Goal: Check status: Check status

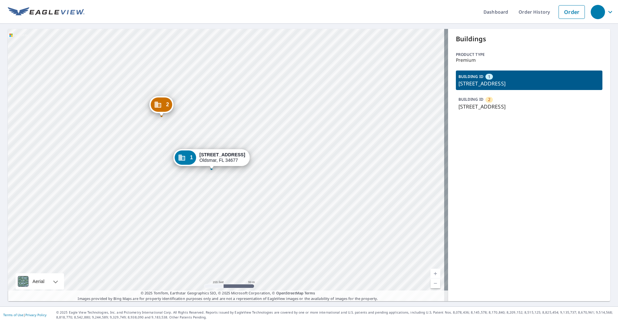
click at [175, 13] on ul "Dashboard Order History Order" at bounding box center [336, 12] width 504 height 24
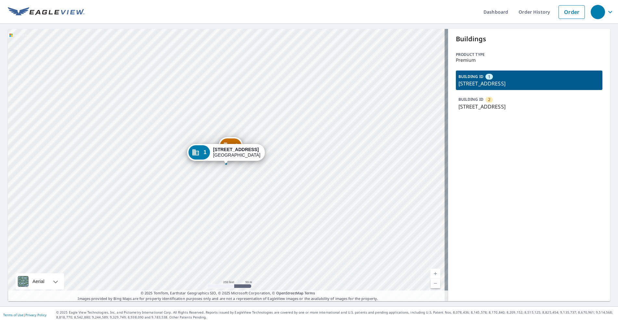
click at [236, 183] on div "2 1407 N 20th St Saint Louis, MO 63106 1 1407 N 20th St Saint Louis, MO 63106" at bounding box center [228, 165] width 440 height 272
click at [238, 176] on div "2 1407 N 20th St Saint Louis, MO 63106 1 1407 N 20th St Saint Louis, MO 63106" at bounding box center [228, 165] width 440 height 272
click at [237, 182] on div "2 1407 N 20th St Saint Louis, MO 63106 1 1407 N 20th St Saint Louis, MO 63106" at bounding box center [228, 165] width 440 height 272
click at [239, 182] on div "2 1407 N 20th St Saint Louis, MO 63106 1 1407 N 20th St Saint Louis, MO 63106" at bounding box center [228, 165] width 440 height 272
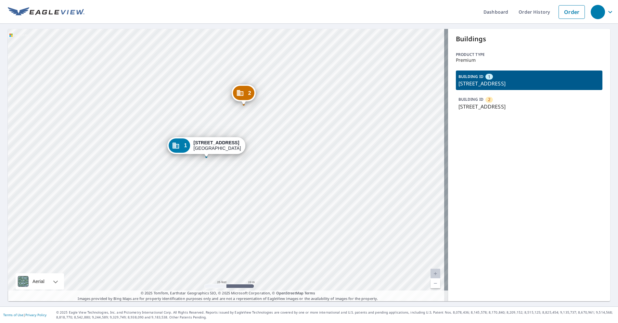
click at [161, 60] on div "2 [STREET_ADDRESS] 1 [STREET_ADDRESS]" at bounding box center [228, 165] width 440 height 272
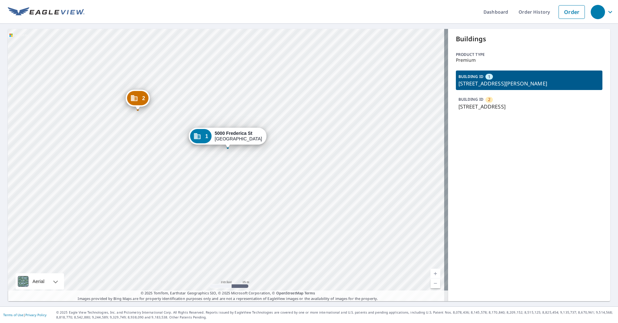
drag, startPoint x: 217, startPoint y: 14, endPoint x: 7, endPoint y: 8, distance: 209.9
click at [208, 12] on ul "Dashboard Order History Order" at bounding box center [336, 12] width 504 height 24
click at [190, 11] on ul "Dashboard Order History Order" at bounding box center [336, 12] width 504 height 24
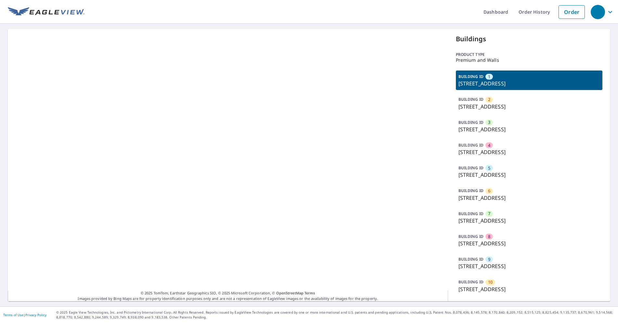
click at [491, 132] on p "9252 Merrimac Ln N, Maple Grove, MN, 55311" at bounding box center [529, 129] width 142 height 8
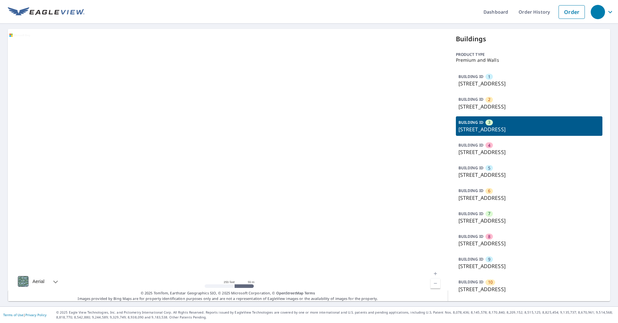
drag, startPoint x: 494, startPoint y: 95, endPoint x: 490, endPoint y: 113, distance: 18.6
click at [494, 95] on div "BUILDING ID 2 9268 Merrimac Ln N, Maple Grove, MN, 55311" at bounding box center [529, 102] width 147 height 19
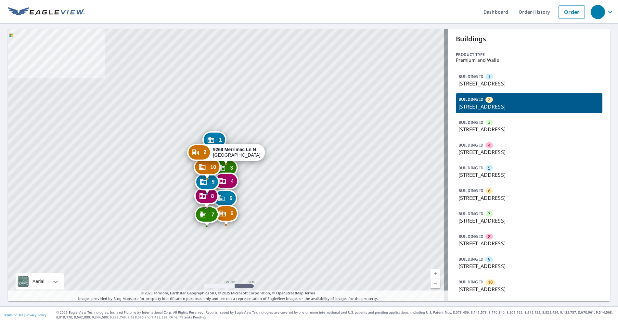
click at [488, 122] on div "3" at bounding box center [488, 123] width 7 height 6
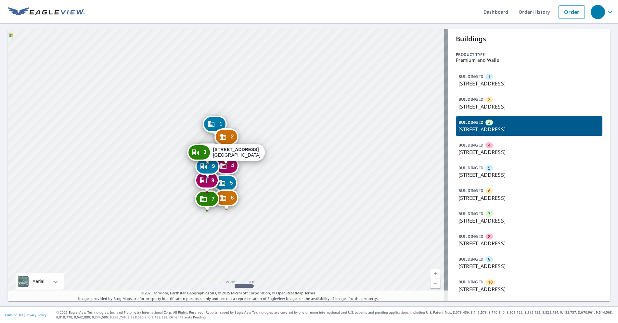
click at [493, 104] on p "9268 Merrimac Ln N, Maple Grove, MN, 55311" at bounding box center [529, 107] width 142 height 8
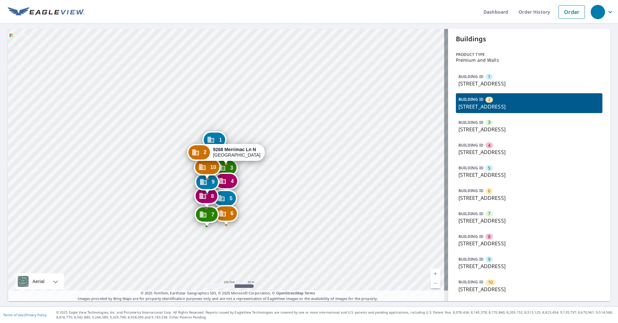
click at [485, 130] on p "9252 Merrimac Ln N, Maple Grove, MN, 55311" at bounding box center [529, 129] width 142 height 8
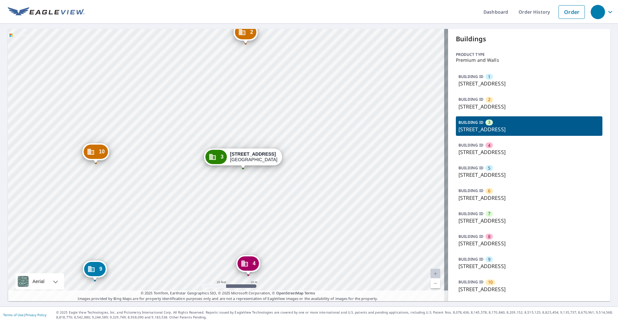
click at [127, 21] on ul "Dashboard Order History Order" at bounding box center [336, 12] width 504 height 24
click at [278, 68] on div "1 9284 Merrimac Ln N Maple Grove, MN 55311 2 9268 Merrimac Ln N Maple Grove, MN…" at bounding box center [228, 165] width 440 height 272
